Goal: Information Seeking & Learning: Learn about a topic

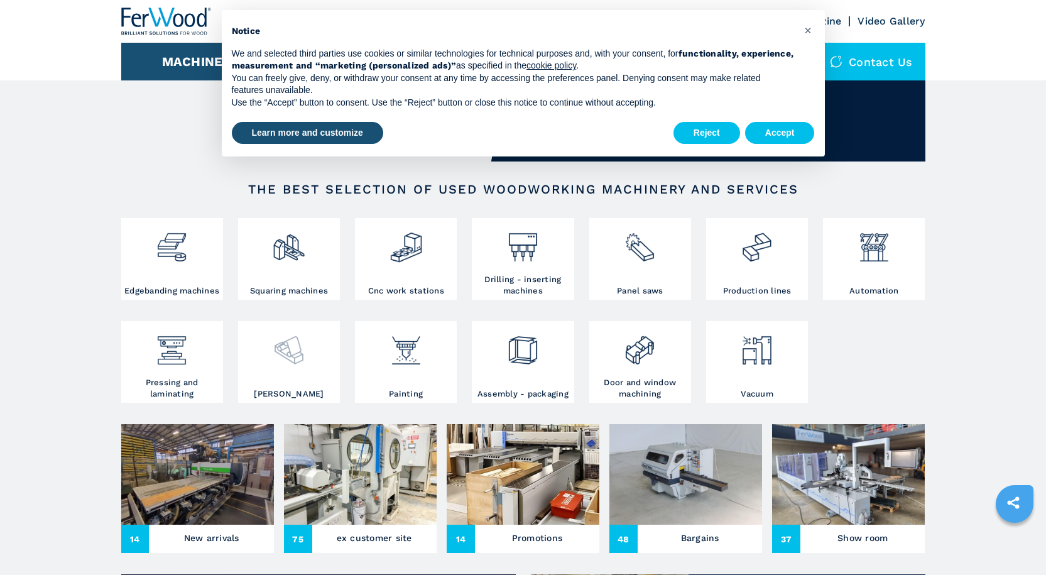
scroll to position [126, 0]
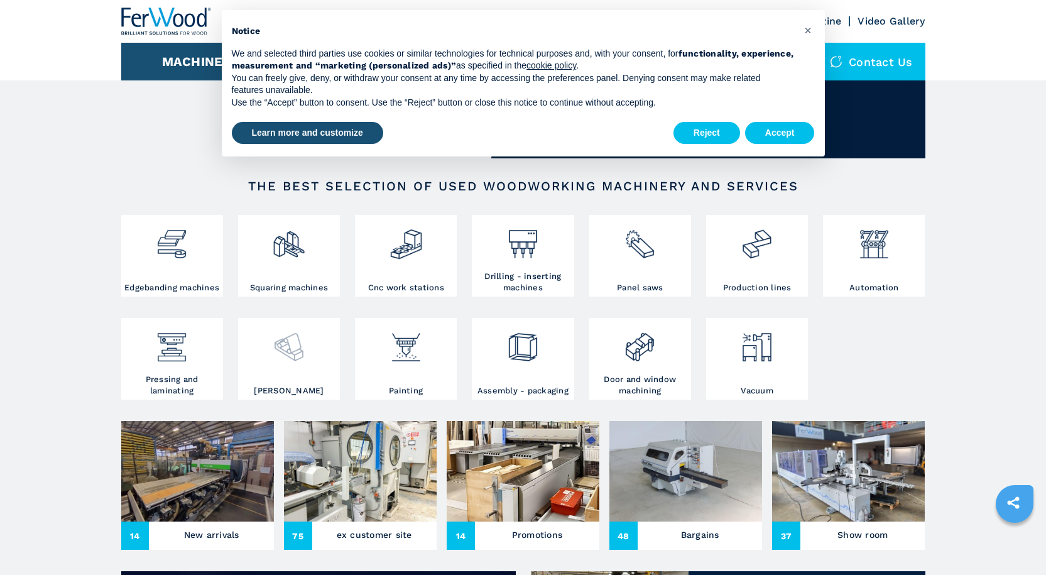
click at [289, 346] on img at bounding box center [288, 342] width 33 height 43
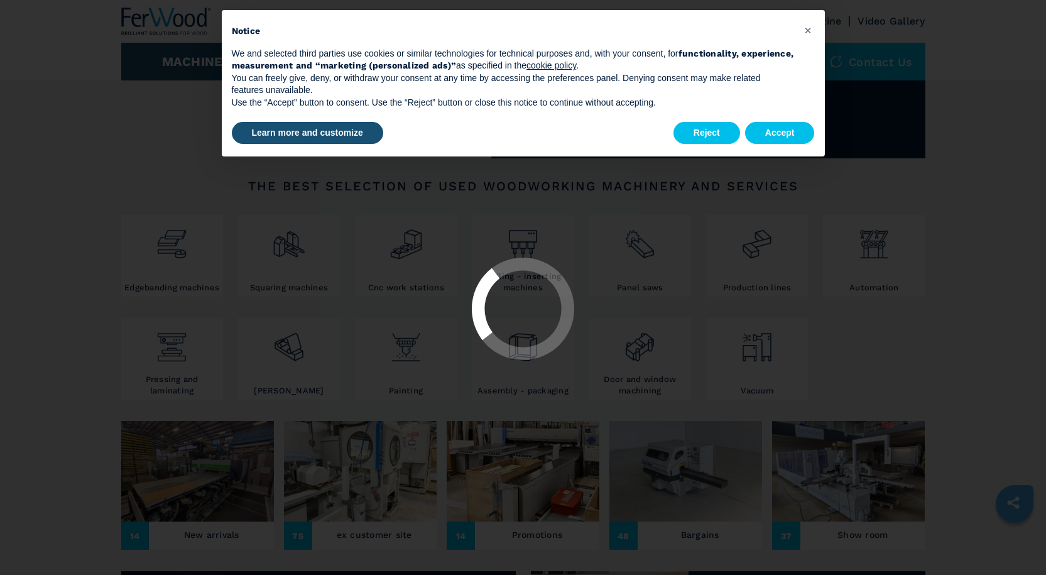
select select "*******"
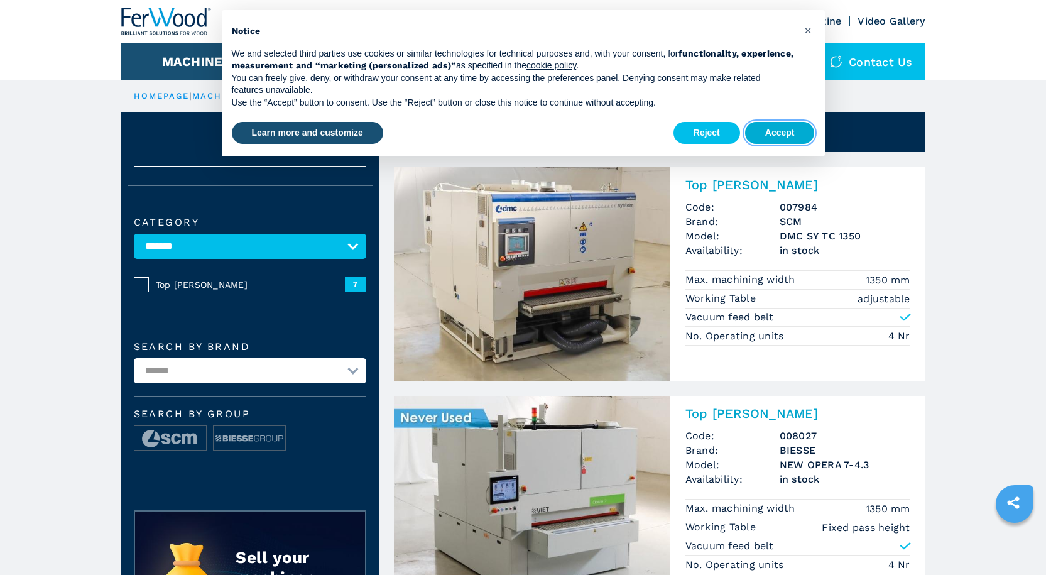
click at [780, 137] on button "Accept" at bounding box center [780, 133] width 70 height 23
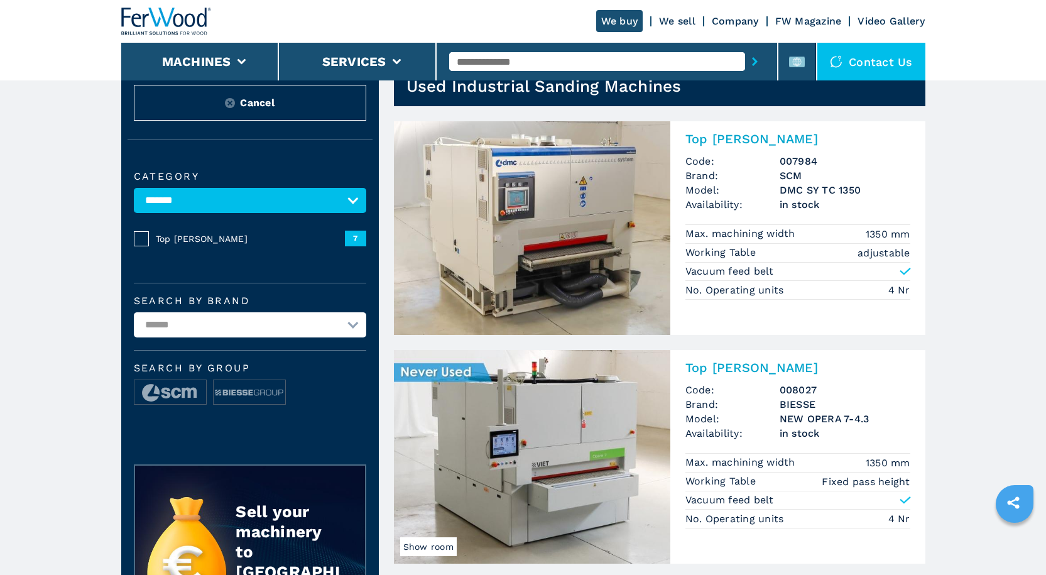
scroll to position [126, 0]
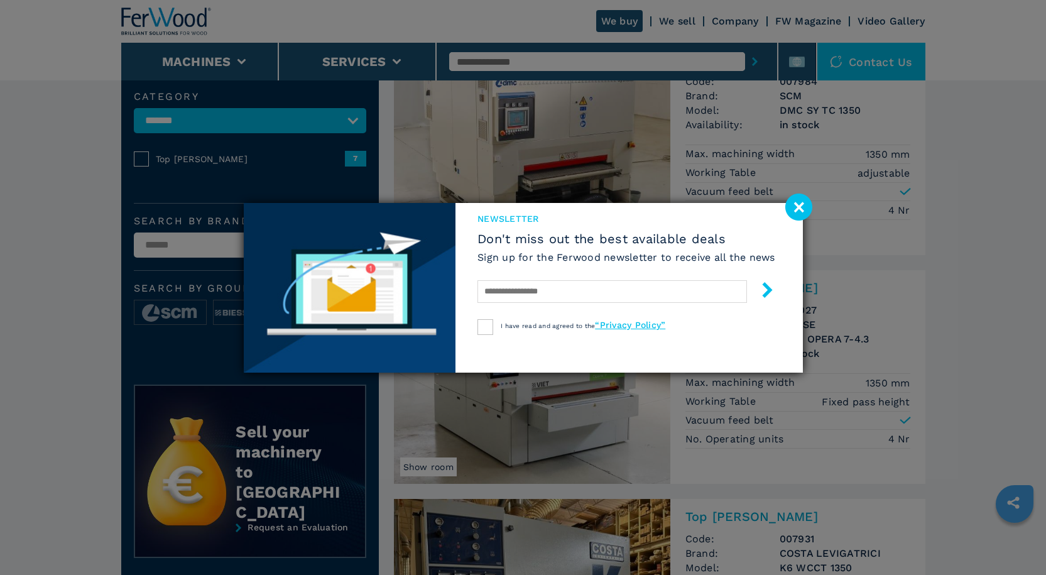
click at [801, 207] on image at bounding box center [798, 207] width 27 height 27
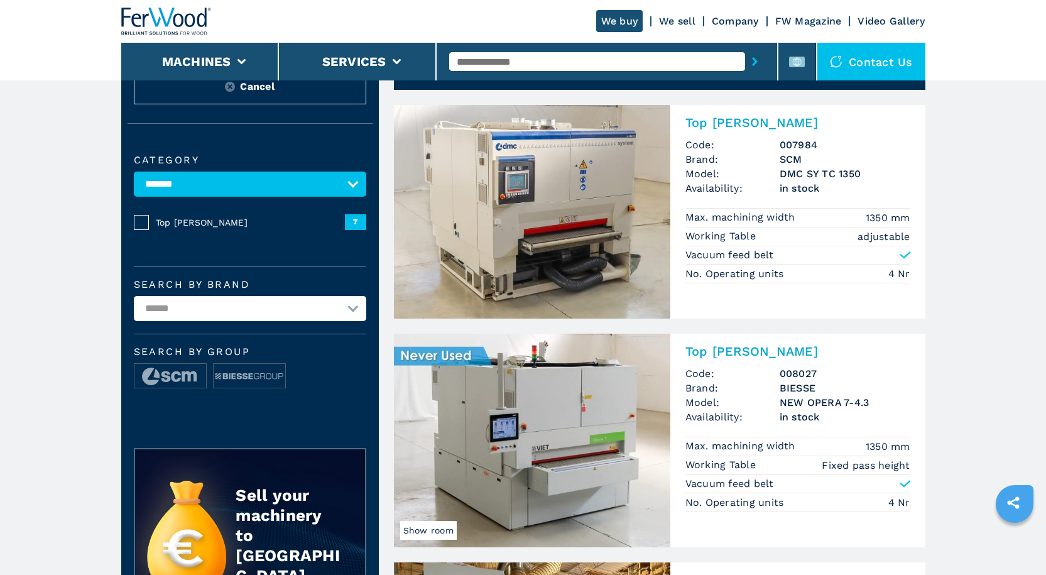
scroll to position [63, 0]
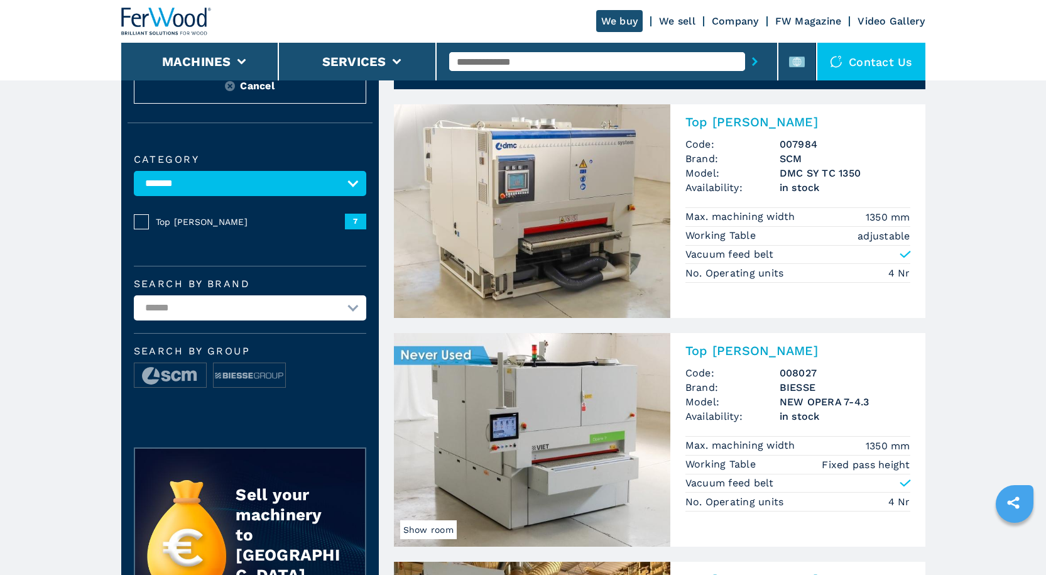
click at [440, 359] on img at bounding box center [532, 440] width 276 height 214
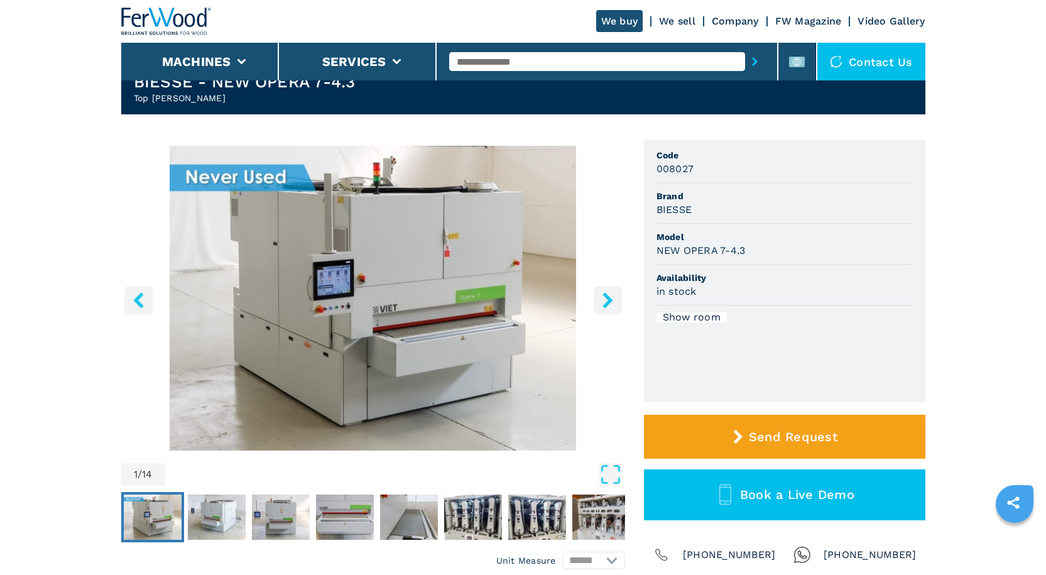
scroll to position [126, 0]
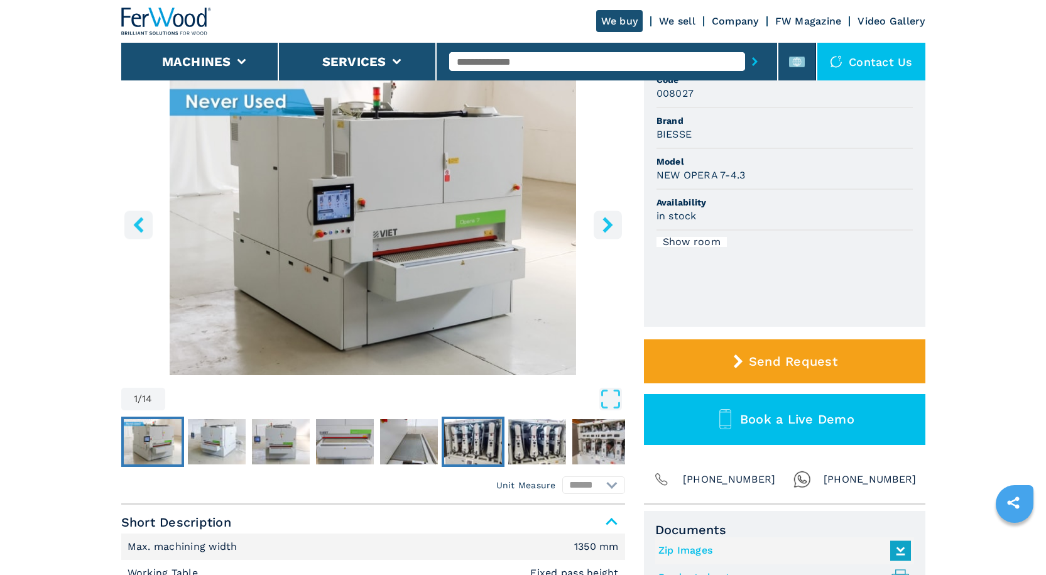
click at [464, 435] on img "Go to Slide 6" at bounding box center [473, 441] width 58 height 45
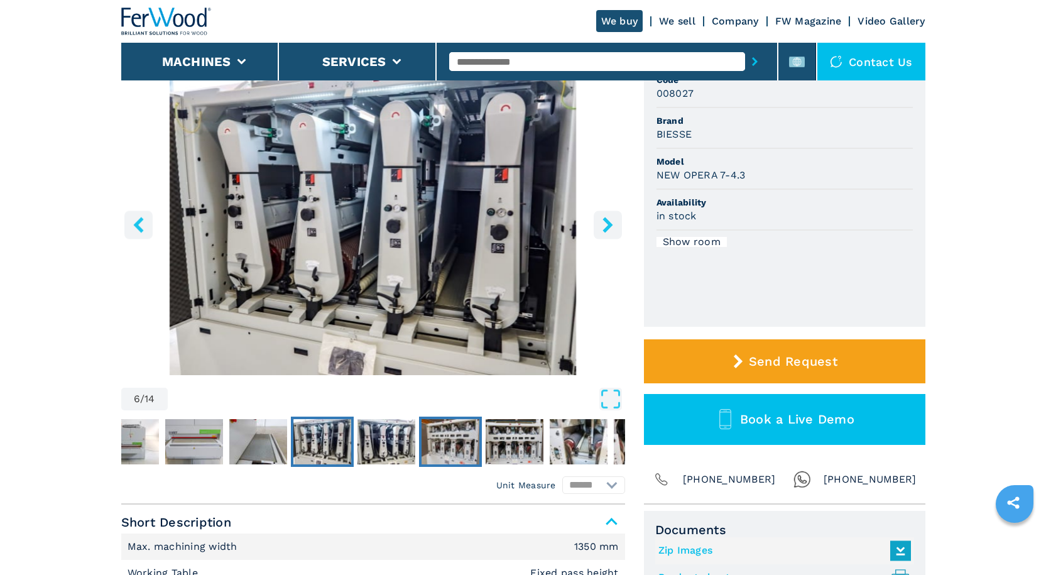
click at [452, 436] on img "Go to Slide 8" at bounding box center [451, 441] width 58 height 45
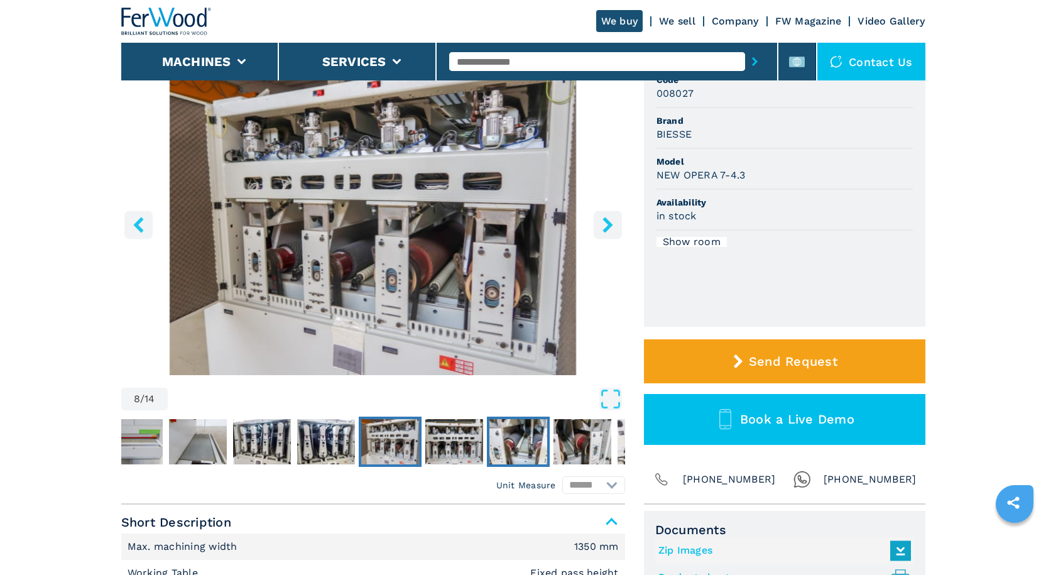
click at [516, 435] on img "Go to Slide 10" at bounding box center [519, 441] width 58 height 45
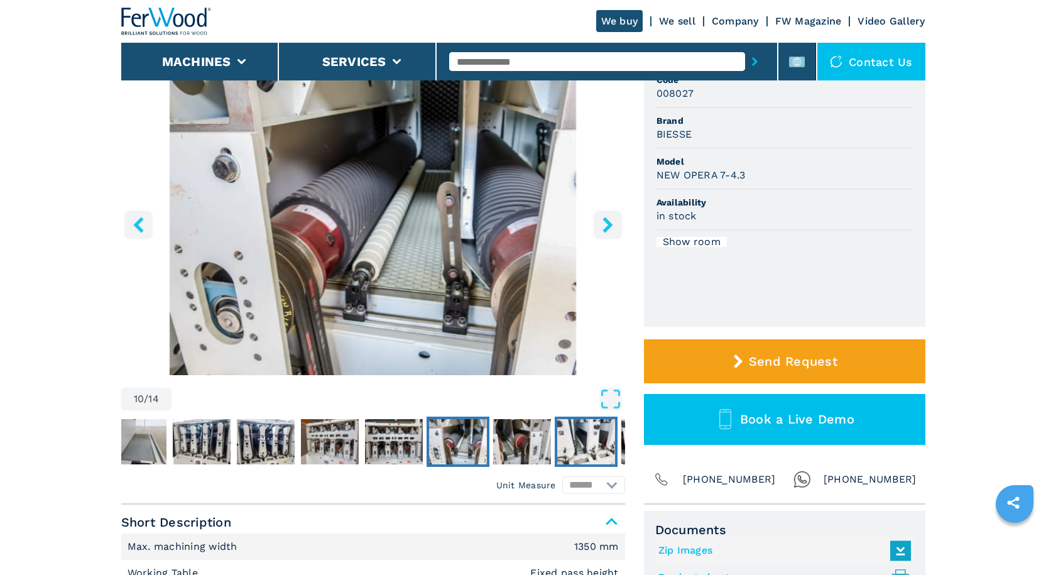
click at [574, 441] on img "Go to Slide 12" at bounding box center [586, 441] width 58 height 45
